Goal: Information Seeking & Learning: Learn about a topic

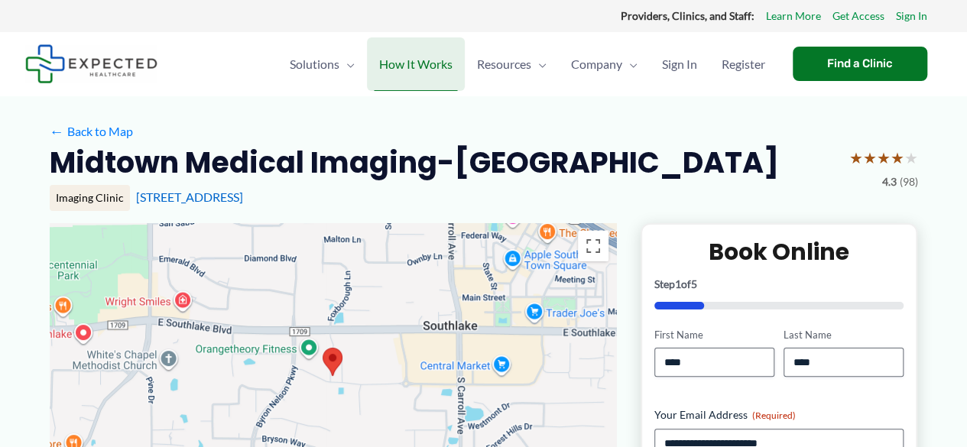
click at [427, 65] on span "How It Works" at bounding box center [415, 64] width 73 height 54
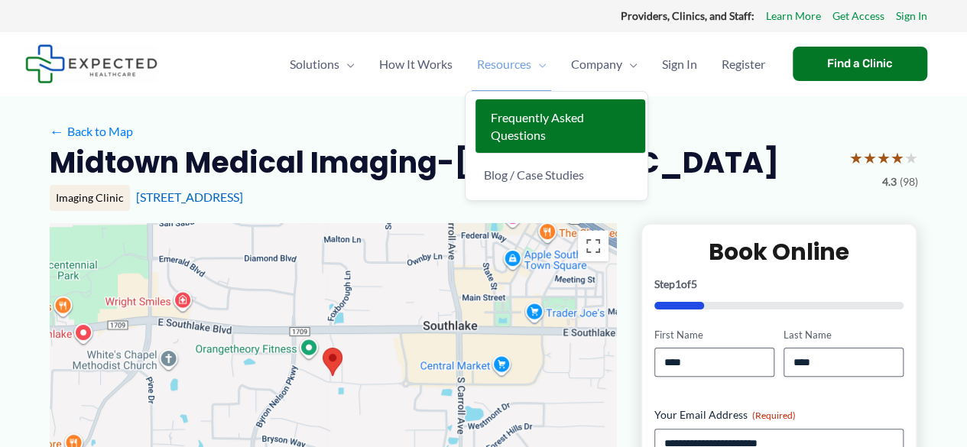
click at [624, 132] on link "Frequently Asked Questions" at bounding box center [561, 126] width 170 height 54
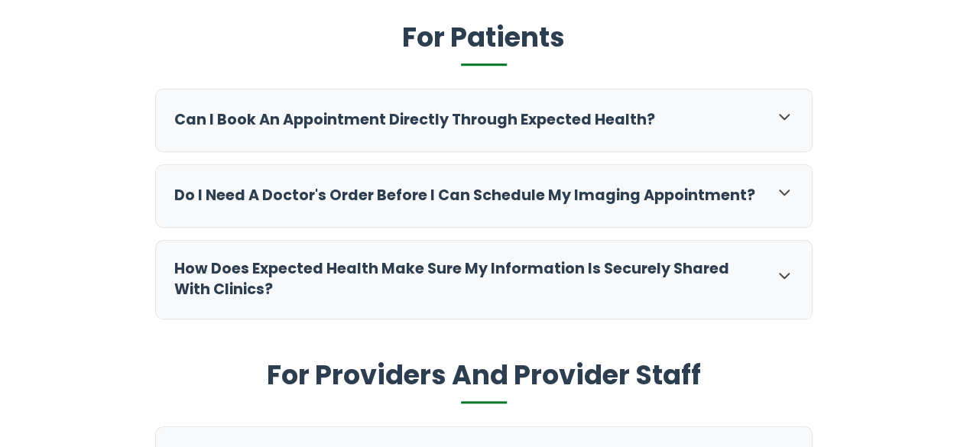
scroll to position [524, 0]
